Goal: Transaction & Acquisition: Purchase product/service

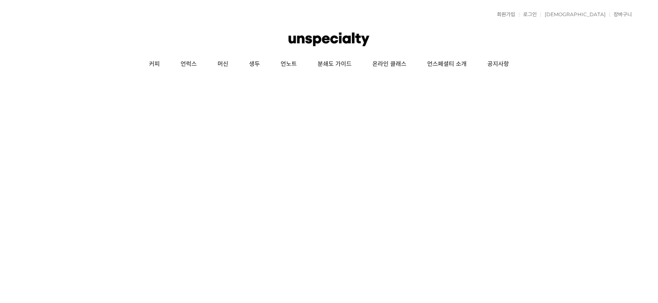
click at [229, 65] on link "머신" at bounding box center [223, 64] width 32 height 21
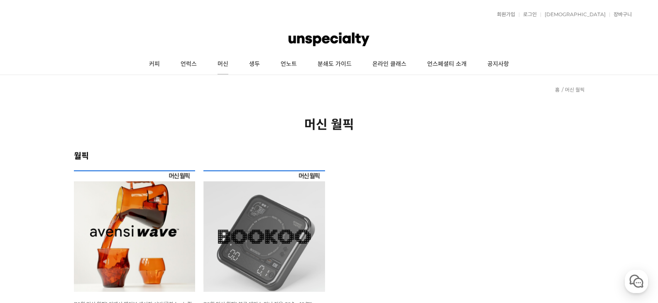
click at [222, 61] on link "머신" at bounding box center [223, 64] width 32 height 21
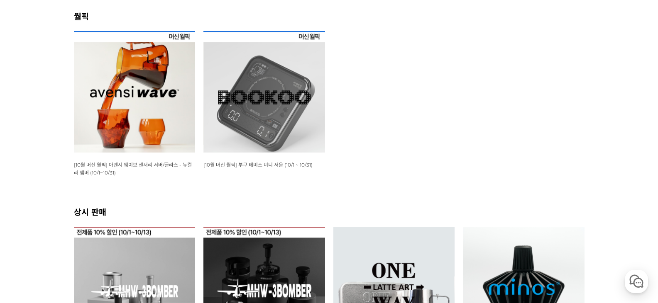
scroll to position [124, 0]
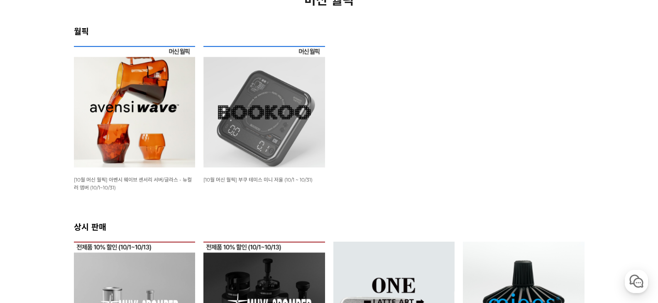
click at [243, 120] on img at bounding box center [264, 107] width 122 height 122
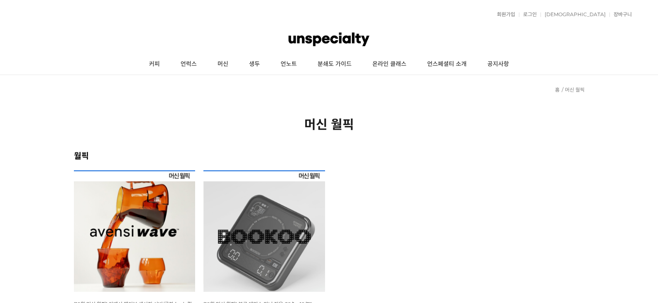
click at [141, 216] on img at bounding box center [135, 232] width 122 height 122
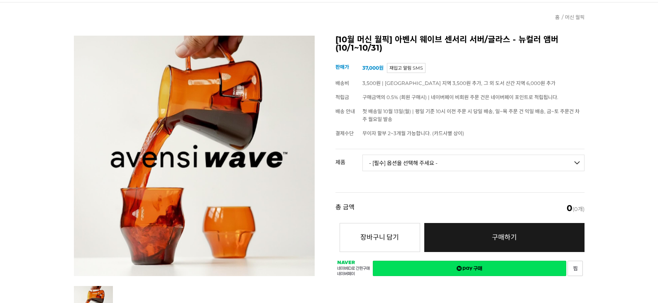
scroll to position [83, 0]
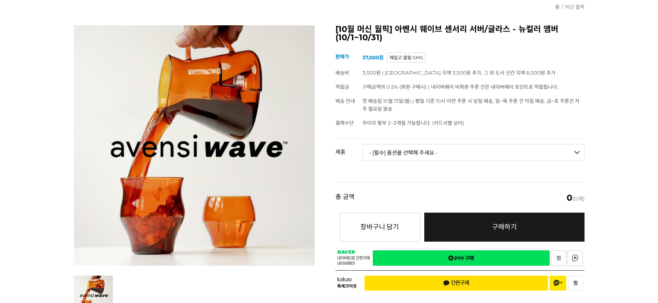
click at [436, 150] on select "- [필수] 옵션을 선택해 주세요 - ------------------- 웨이브 앰버 3종 세트 [품절] 사이클론 센서리 서버 앰버 알토 글라…" at bounding box center [473, 152] width 222 height 17
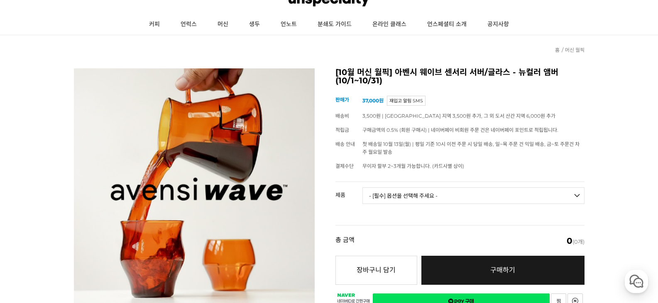
scroll to position [0, 0]
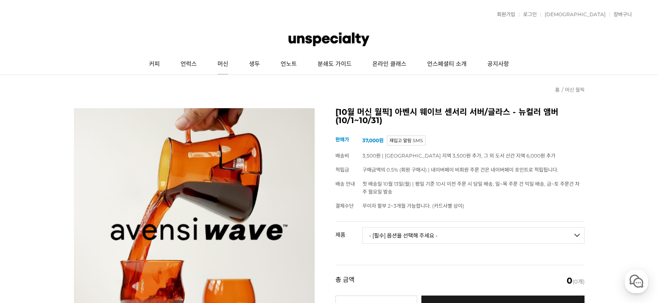
click at [223, 64] on link "머신" at bounding box center [223, 64] width 32 height 21
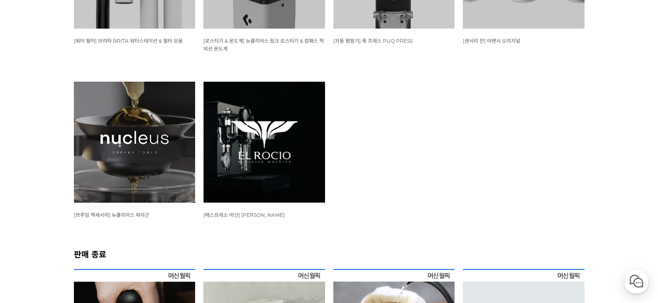
scroll to position [996, 0]
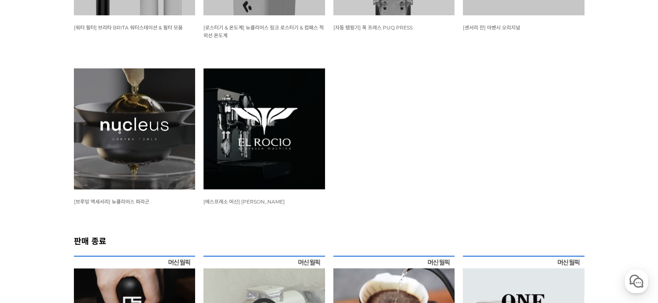
click at [263, 134] on img at bounding box center [264, 129] width 122 height 122
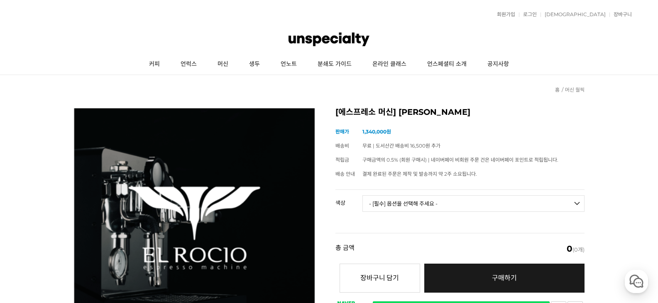
click at [444, 204] on select "- [필수] 옵션을 선택해 주세요 - ------------------- 블랙 화이트" at bounding box center [473, 203] width 222 height 17
click at [362, 195] on select "- [필수] 옵션을 선택해 주세요 - ------------------- 블랙 화이트" at bounding box center [473, 203] width 222 height 17
select select "*"
